Goal: Find specific page/section: Find specific page/section

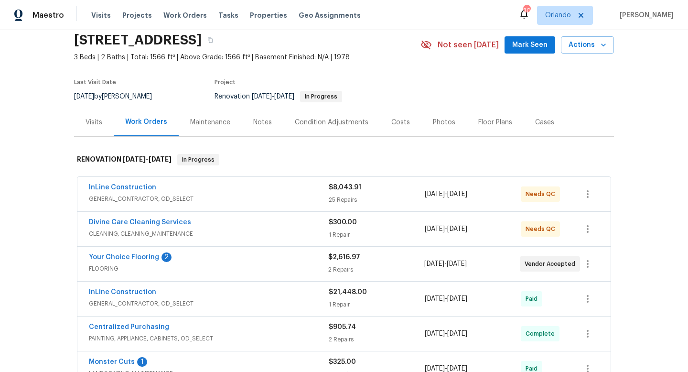
scroll to position [37, 0]
click at [140, 255] on link "Your Choice Flooring" at bounding box center [124, 256] width 70 height 7
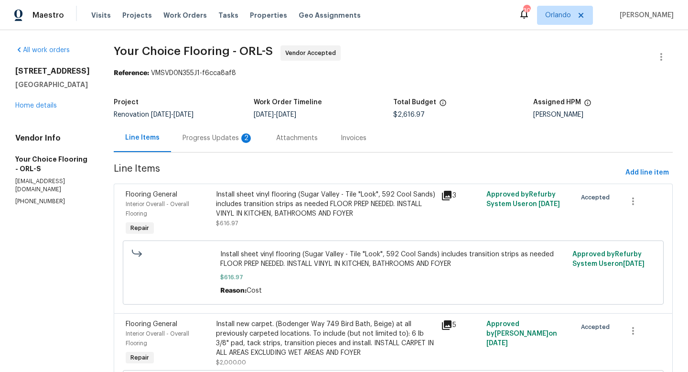
click at [229, 145] on div "Progress Updates 2" at bounding box center [218, 138] width 94 height 28
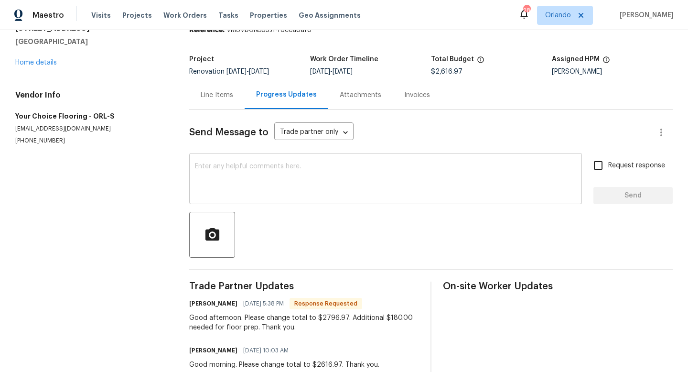
scroll to position [46, 0]
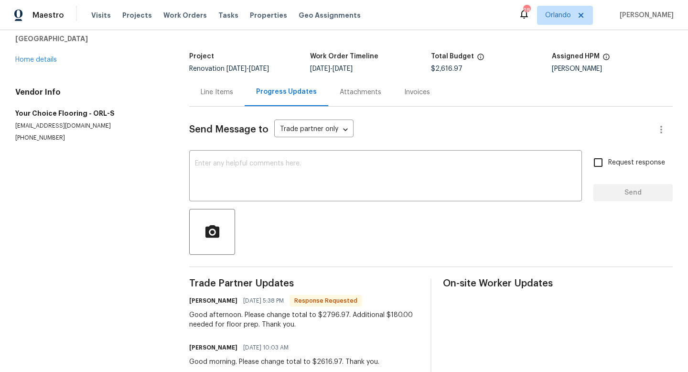
click at [222, 88] on div "Line Items" at bounding box center [217, 92] width 32 height 10
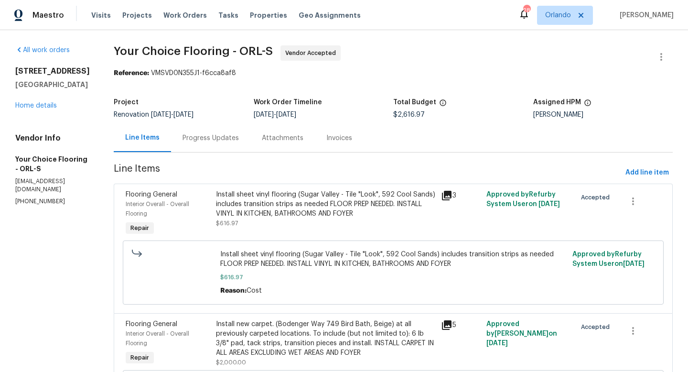
click at [220, 133] on div "Progress Updates" at bounding box center [210, 138] width 56 height 10
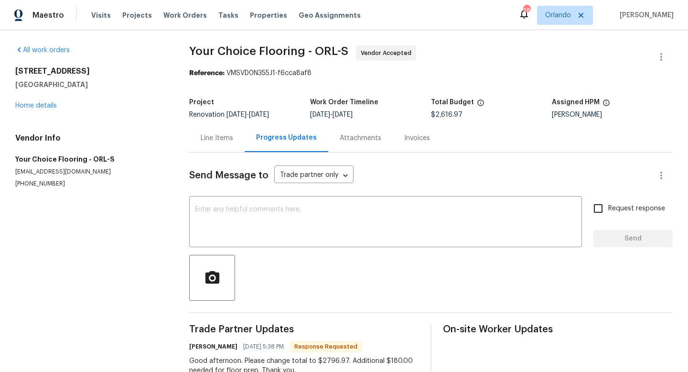
click at [207, 137] on div "Line Items" at bounding box center [217, 138] width 32 height 10
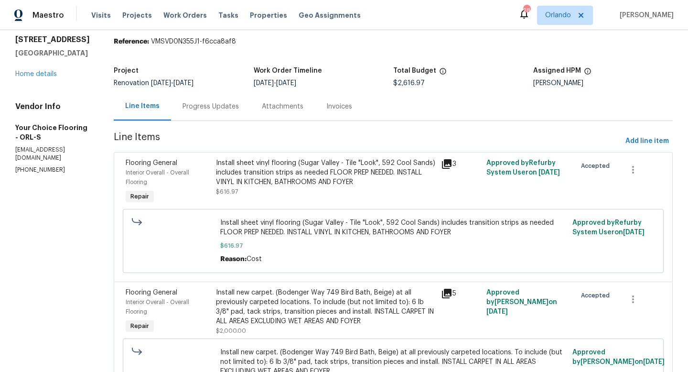
scroll to position [34, 0]
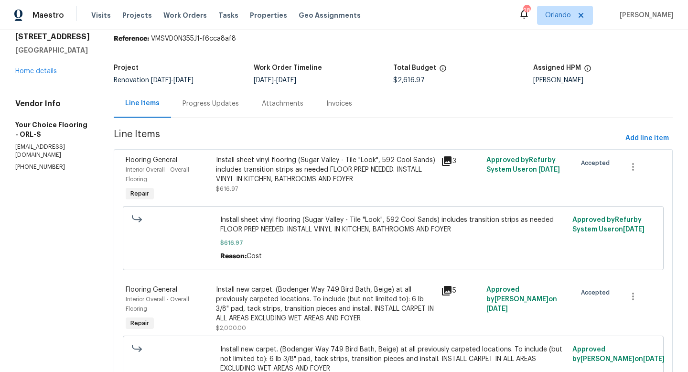
click at [287, 202] on div "Install sheet vinyl flooring (Sugar Valley - Tile "Look", 592 Cool Sands) inclu…" at bounding box center [325, 179] width 225 height 54
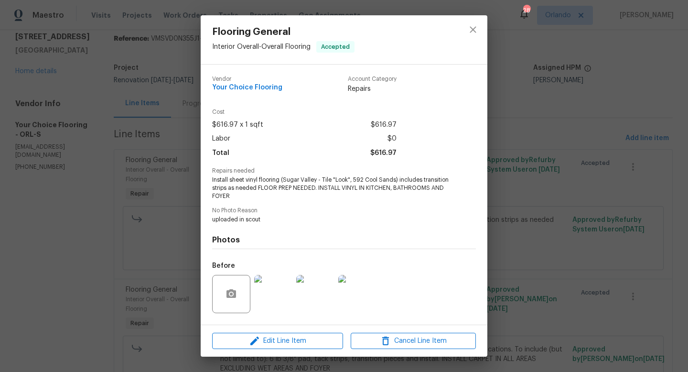
click at [289, 331] on div "Edit Line Item Cancel Line Item" at bounding box center [344, 341] width 287 height 32
click at [289, 335] on span "Edit Line Item" at bounding box center [277, 341] width 125 height 12
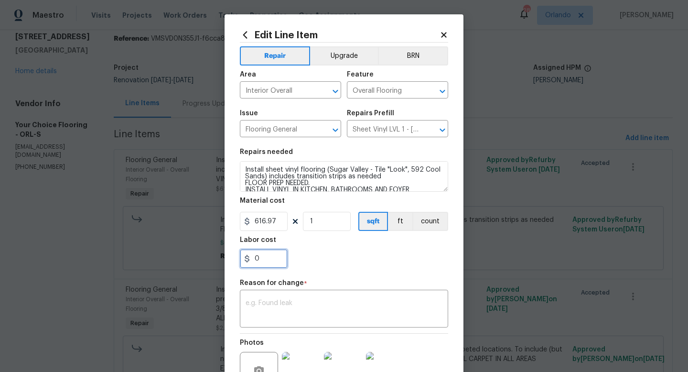
click at [274, 265] on input "0" at bounding box center [264, 258] width 48 height 19
type input "180"
click at [315, 311] on textarea at bounding box center [344, 310] width 197 height 20
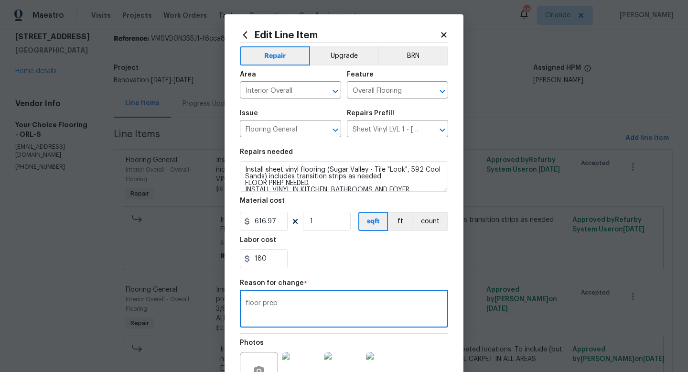
scroll to position [99, 0]
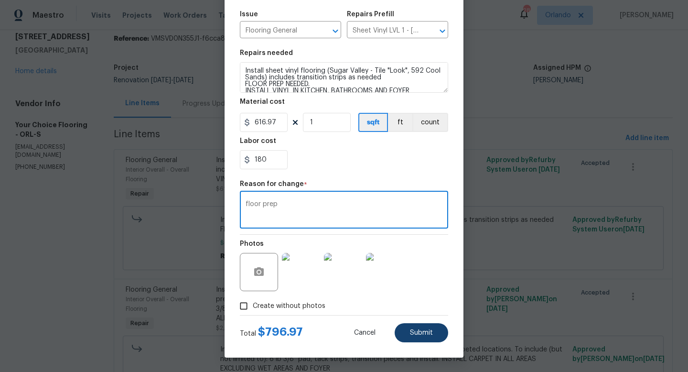
type textarea "floor prep"
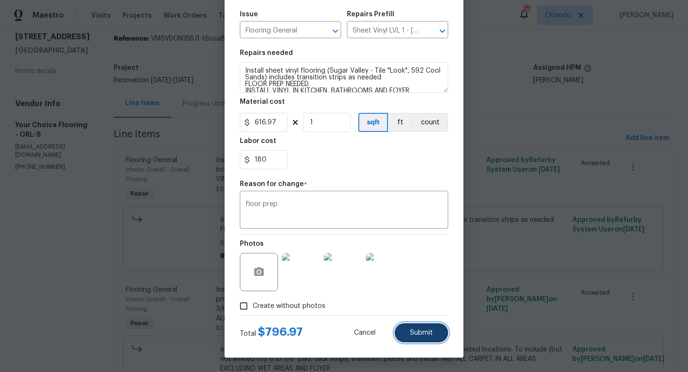
click at [411, 328] on button "Submit" at bounding box center [422, 332] width 54 height 19
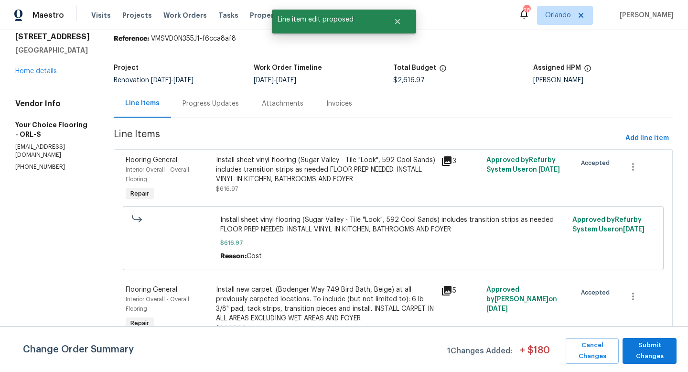
scroll to position [0, 0]
click at [667, 349] on span "Submit Changes" at bounding box center [649, 351] width 44 height 22
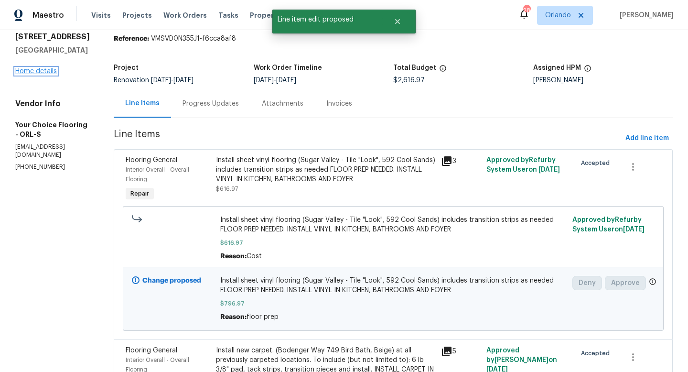
click at [50, 74] on link "Home details" at bounding box center [36, 71] width 42 height 7
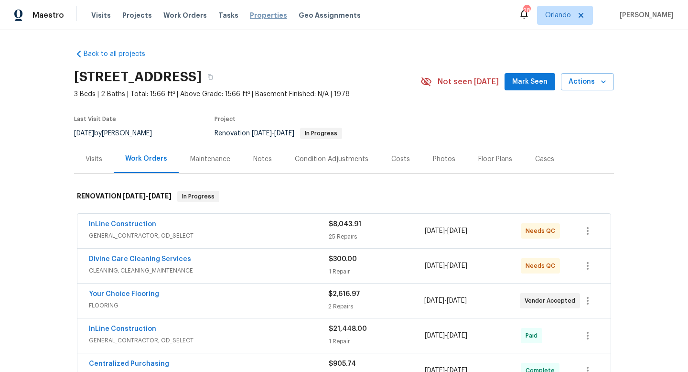
click at [250, 14] on span "Properties" at bounding box center [268, 16] width 37 height 10
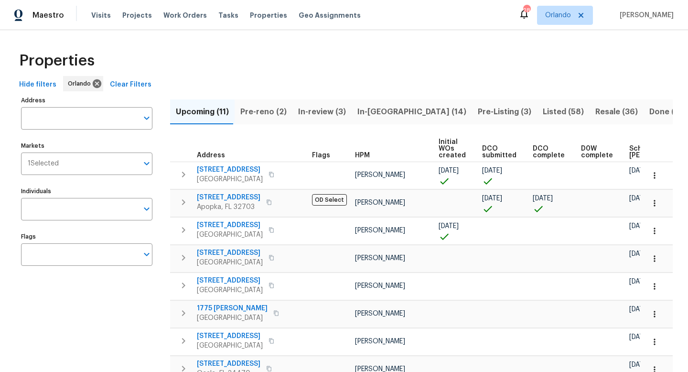
click at [357, 110] on span "In-[GEOGRAPHIC_DATA] (14)" at bounding box center [411, 111] width 109 height 13
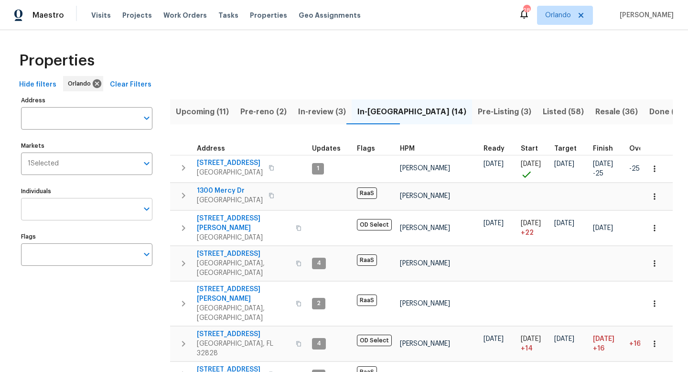
click at [124, 208] on input "Individuals" at bounding box center [79, 209] width 117 height 22
type input "[PERSON_NAME]"
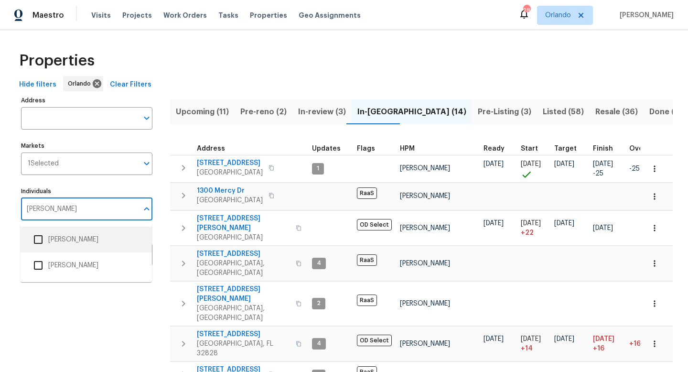
click at [86, 238] on li "[PERSON_NAME]" at bounding box center [86, 239] width 116 height 20
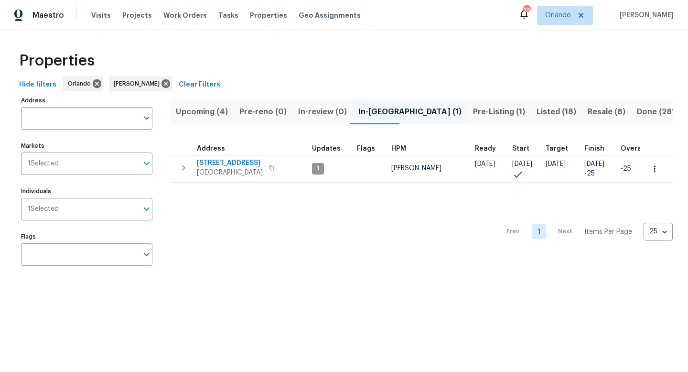
click at [473, 105] on span "Pre-Listing (1)" at bounding box center [499, 111] width 52 height 13
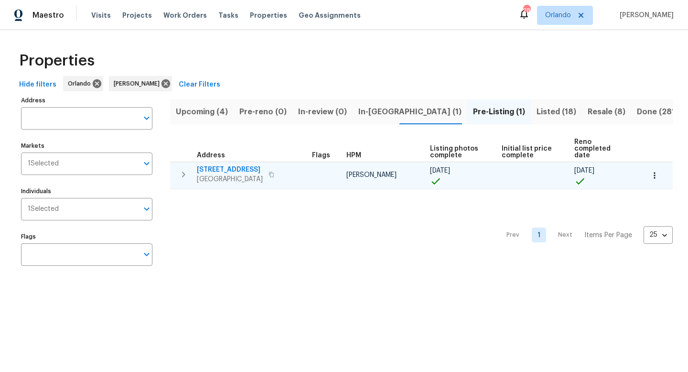
click at [246, 165] on span "[STREET_ADDRESS]" at bounding box center [230, 170] width 66 height 10
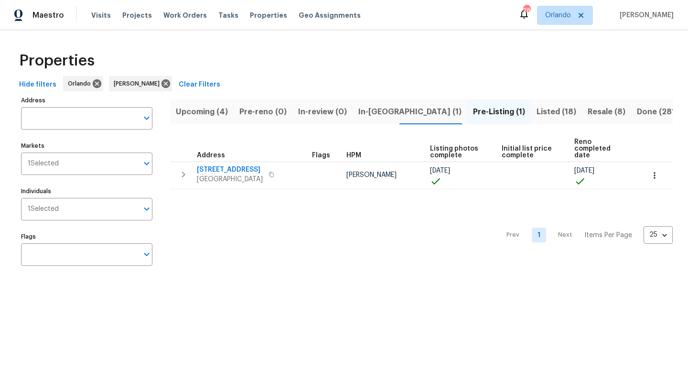
click at [207, 116] on span "Upcoming (4)" at bounding box center [202, 111] width 52 height 13
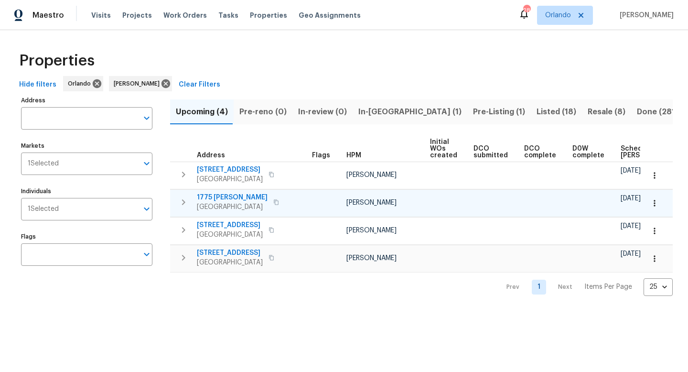
click at [240, 196] on span "1775 [PERSON_NAME]" at bounding box center [232, 198] width 71 height 10
